Goal: Transaction & Acquisition: Obtain resource

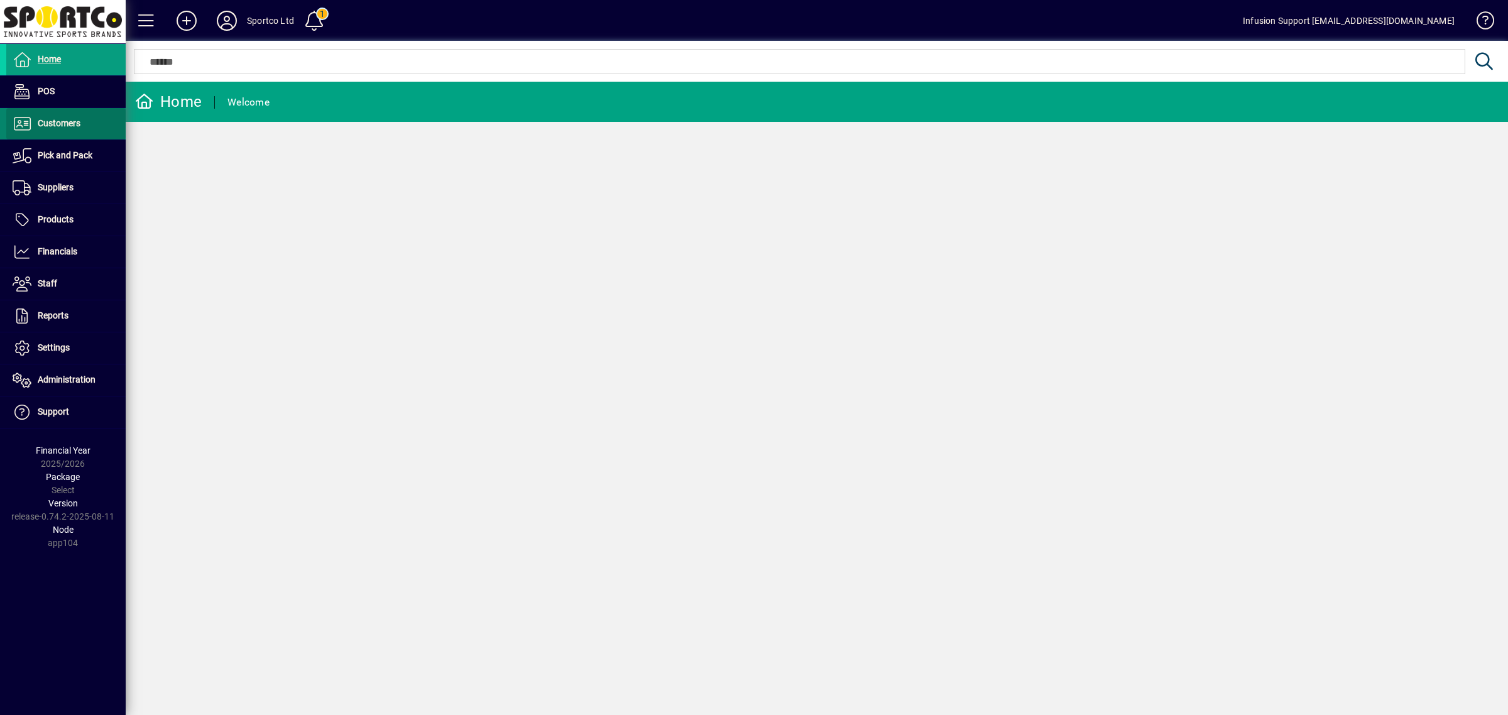
click at [70, 129] on span "Customers" at bounding box center [43, 123] width 74 height 15
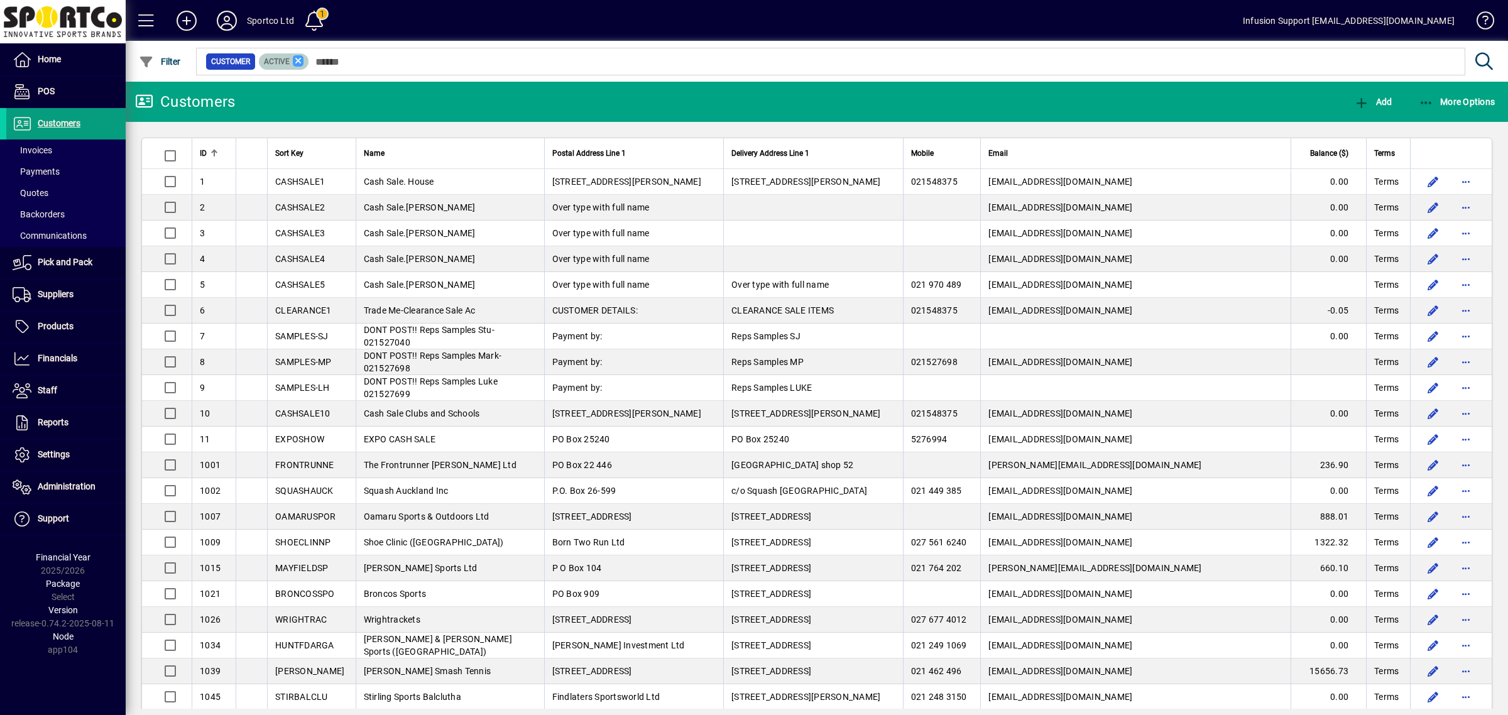
click at [295, 60] on icon at bounding box center [298, 60] width 11 height 11
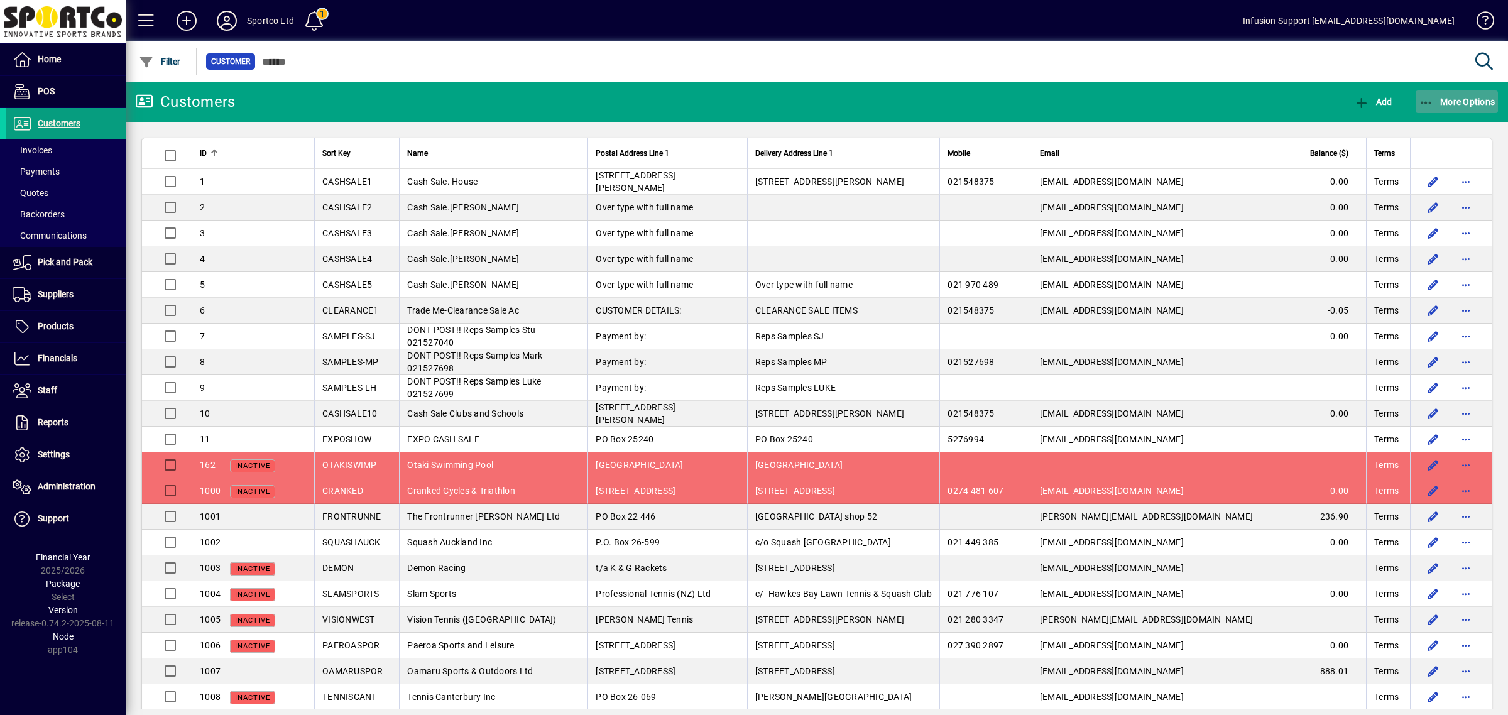
drag, startPoint x: 1443, startPoint y: 99, endPoint x: 1423, endPoint y: 105, distance: 20.9
click at [1440, 101] on span "More Options" at bounding box center [1456, 102] width 77 height 10
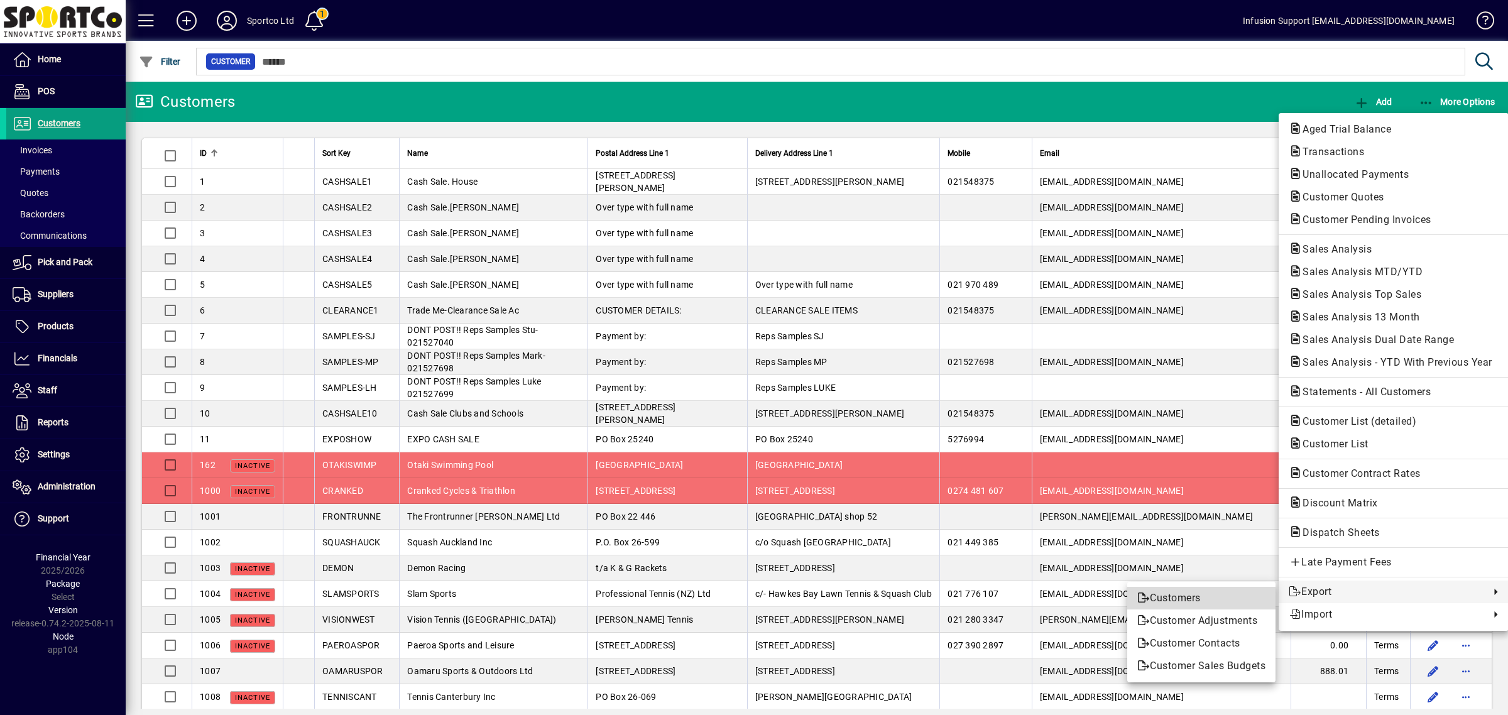
click at [1175, 595] on span "Customers" at bounding box center [1201, 597] width 128 height 15
